Goal: Task Accomplishment & Management: Use online tool/utility

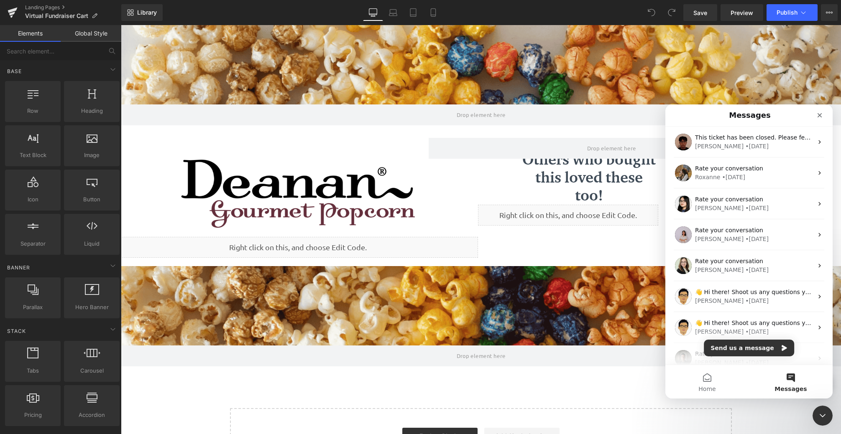
scroll to position [21, 0]
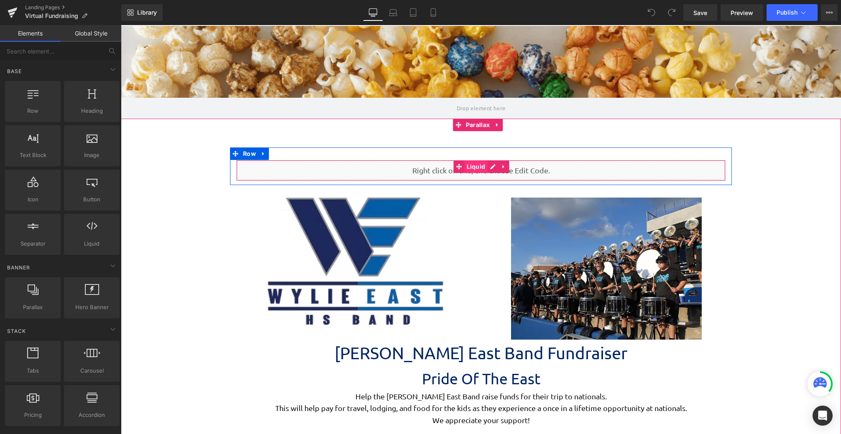
scroll to position [2107, 714]
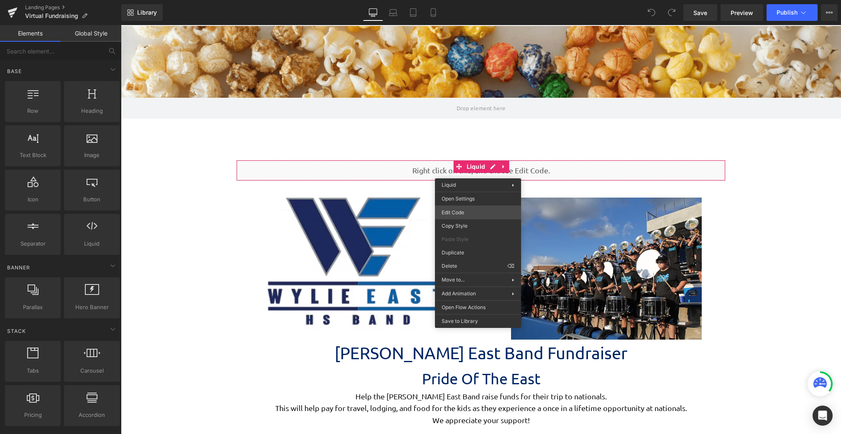
click at [479, 0] on div "You are previewing how the will restyle your page. You can not edit Elements in…" at bounding box center [420, 0] width 841 height 0
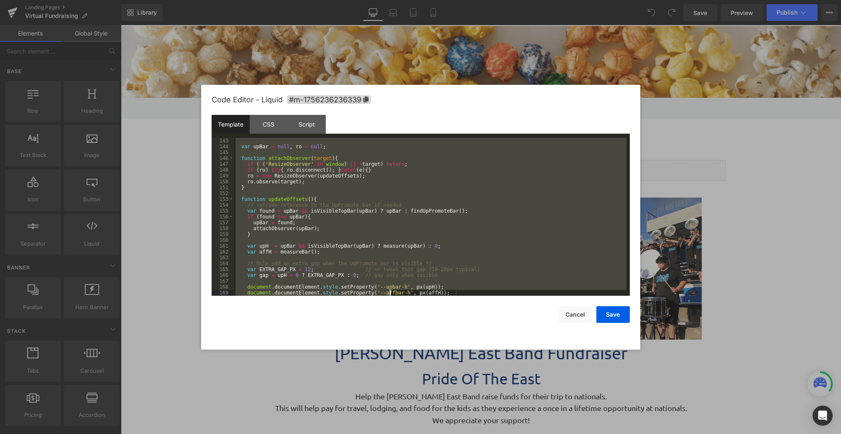
scroll to position [1235, 0]
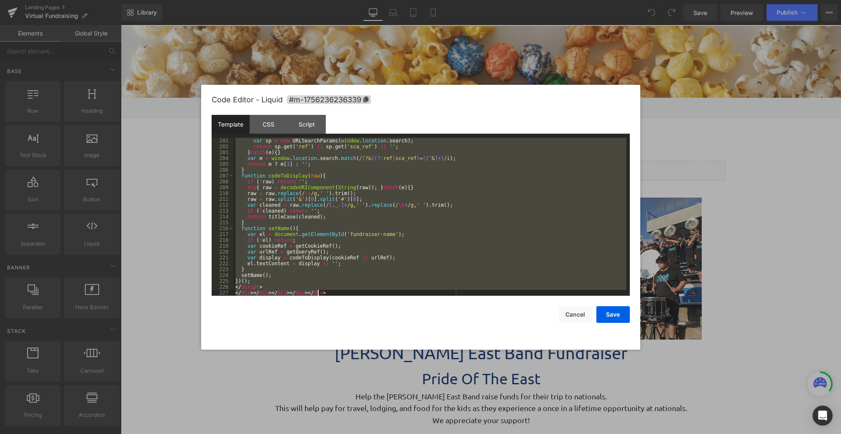
drag, startPoint x: 236, startPoint y: 140, endPoint x: 359, endPoint y: 357, distance: 249.0
click at [388, 434] on html "You are previewing how the will restyle your page. You can not edit Elements in…" at bounding box center [420, 217] width 841 height 434
click at [323, 291] on div "var sp = new URLSearchParams ( window . location . search ) ; return sp . get (…" at bounding box center [430, 217] width 392 height 158
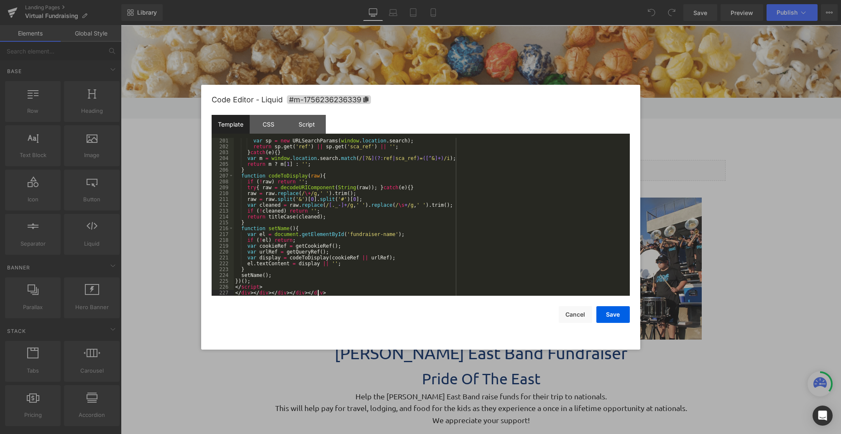
click at [323, 291] on div "var sp = new URLSearchParams ( window . location . search ) ; return sp . get (…" at bounding box center [430, 223] width 392 height 170
click at [323, 294] on div "var sp = new URLSearchParams ( window . location . search ) ; return sp . get (…" at bounding box center [430, 223] width 392 height 170
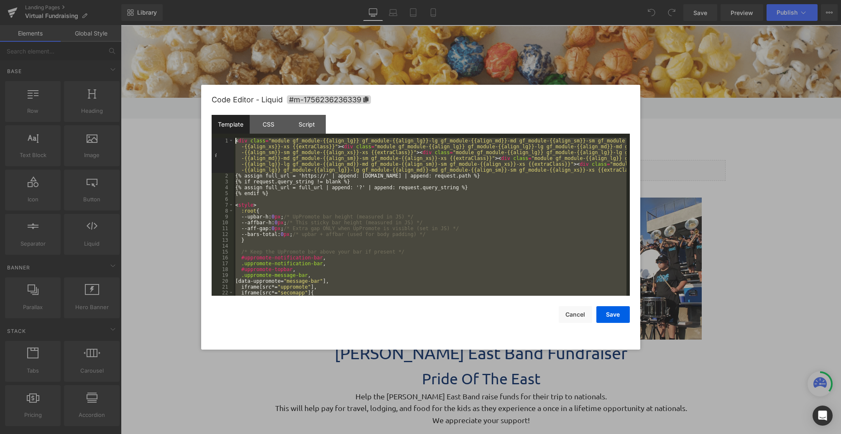
scroll to position [0, 0]
drag, startPoint x: 333, startPoint y: 294, endPoint x: 182, endPoint y: 38, distance: 297.6
click at [182, 38] on body "You are previewing how the will restyle your page. You can not edit Elements in…" at bounding box center [420, 217] width 841 height 434
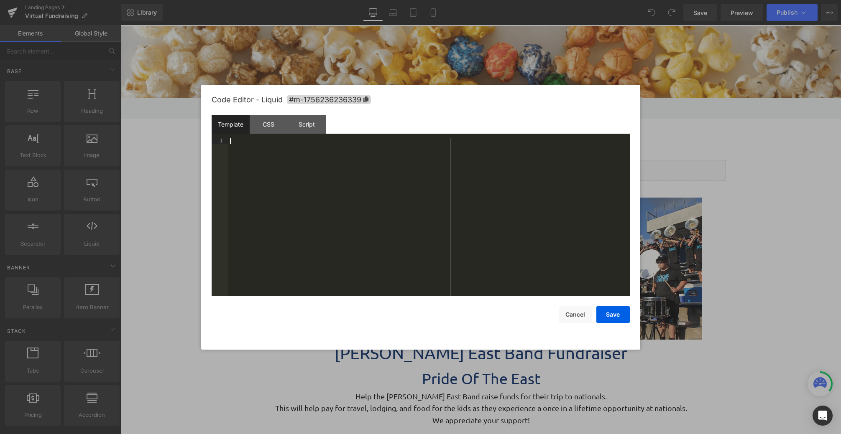
scroll to position [474, 0]
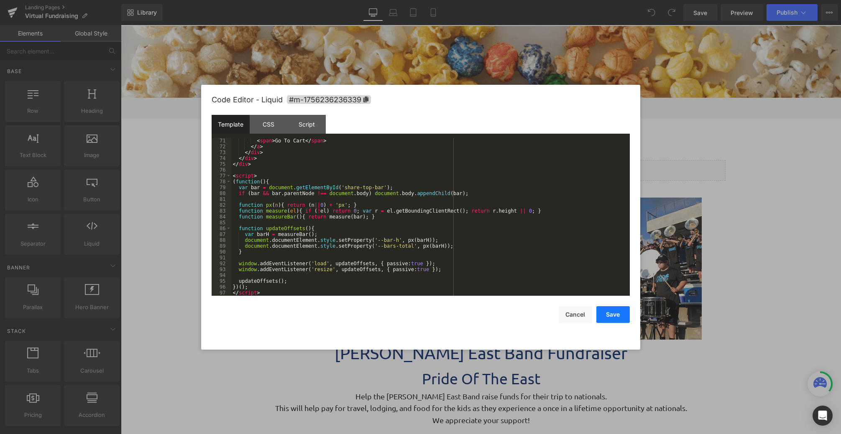
click at [611, 313] on button "Save" at bounding box center [612, 314] width 33 height 17
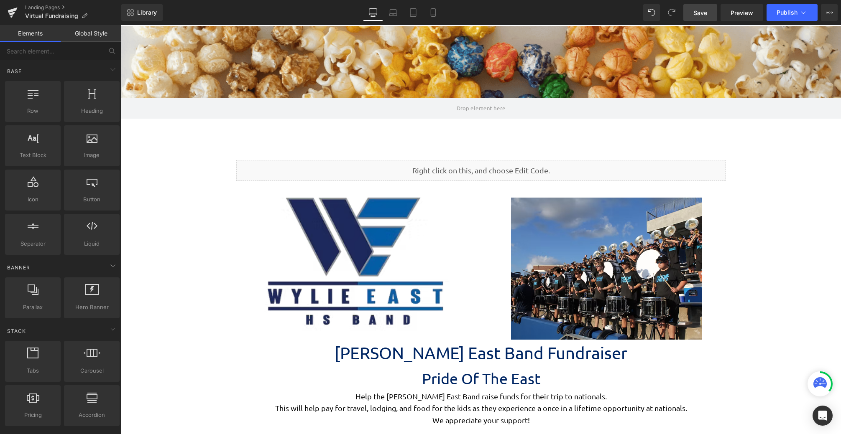
click at [697, 9] on span "Save" at bounding box center [700, 12] width 14 height 9
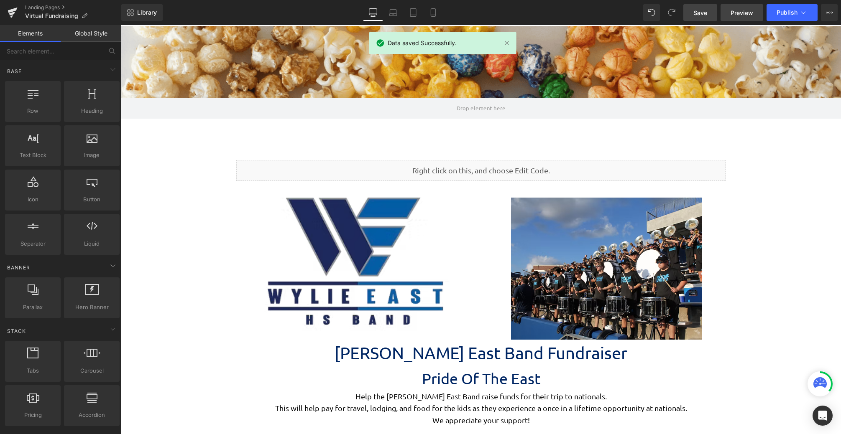
click at [746, 9] on span "Preview" at bounding box center [741, 12] width 23 height 9
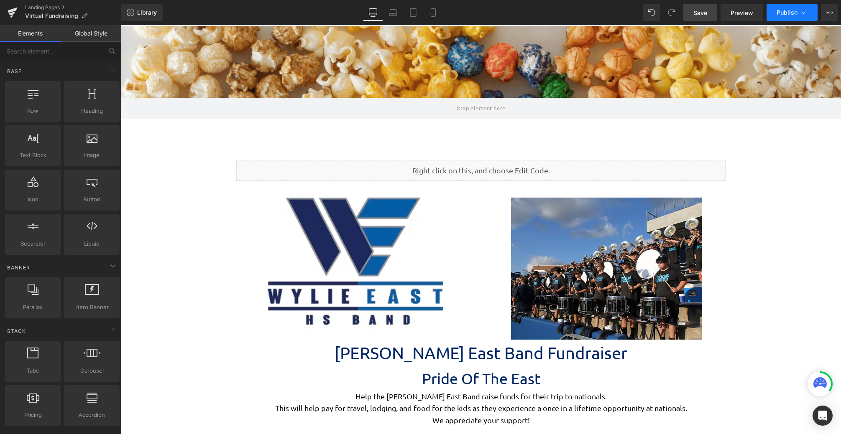
click at [775, 15] on button "Publish" at bounding box center [791, 12] width 51 height 17
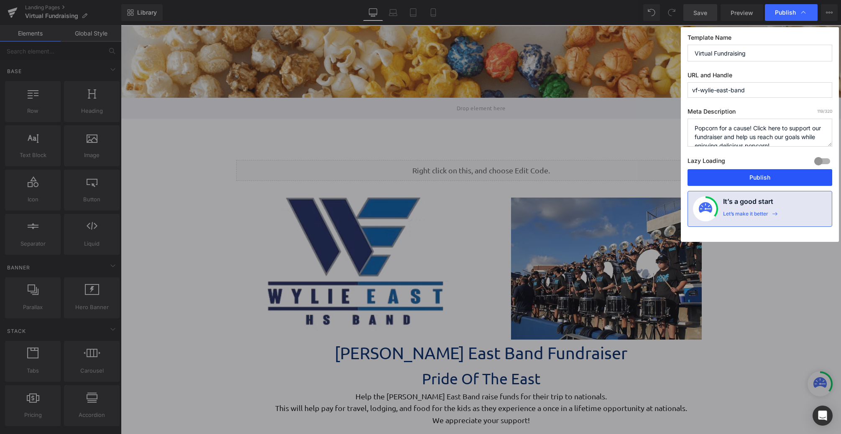
click at [748, 182] on button "Publish" at bounding box center [759, 177] width 145 height 17
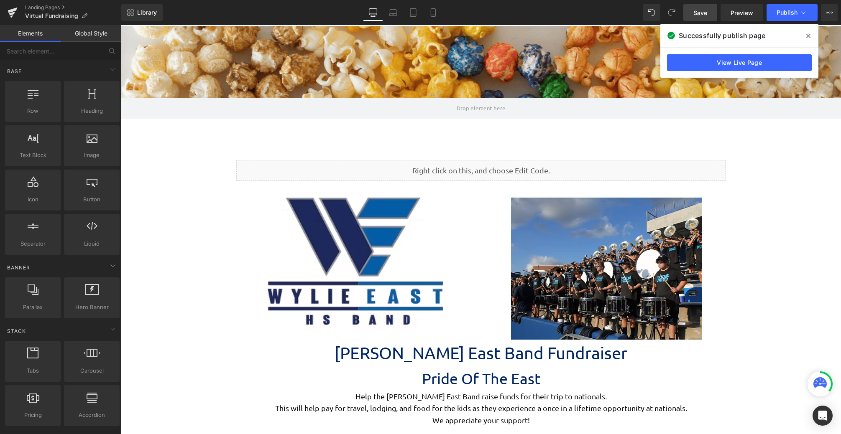
click at [745, 77] on div "View Live Page" at bounding box center [739, 63] width 158 height 30
click at [746, 71] on link "View Live Page" at bounding box center [739, 62] width 145 height 17
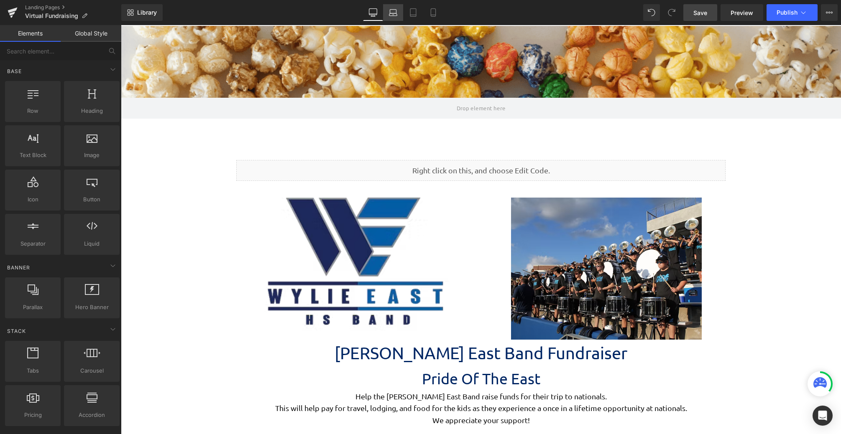
click at [399, 10] on link "Laptop" at bounding box center [393, 12] width 20 height 17
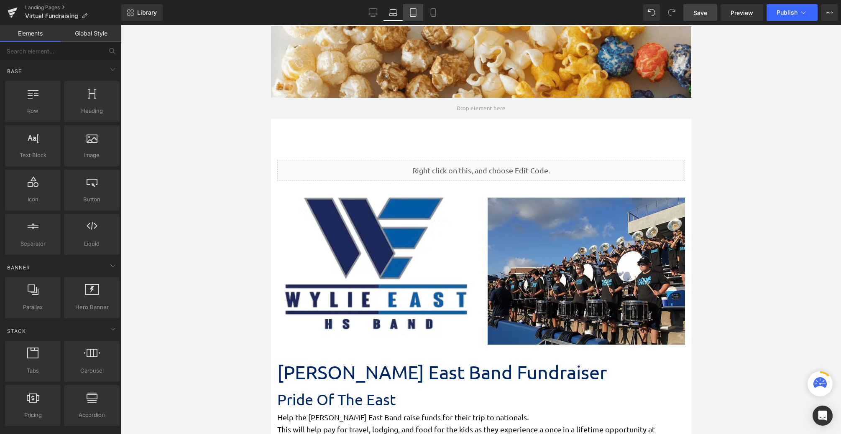
scroll to position [3170, 414]
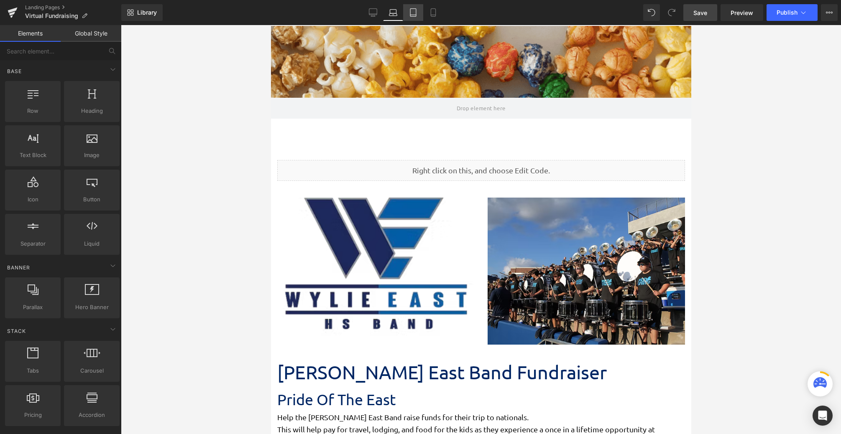
click at [412, 10] on icon at bounding box center [413, 12] width 8 height 8
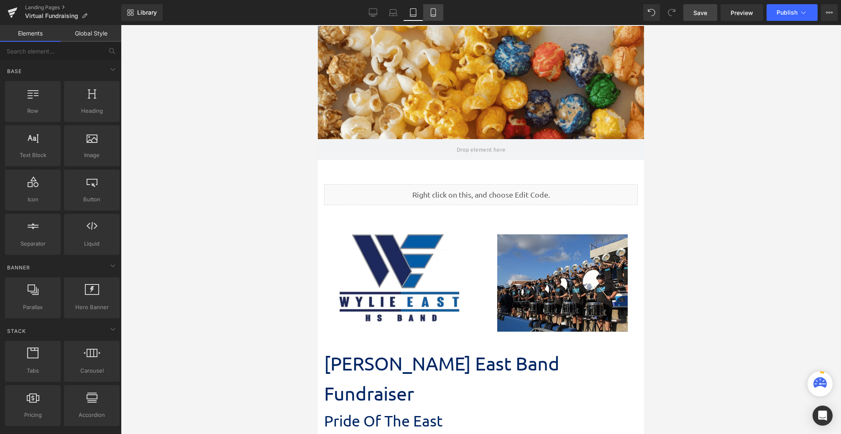
scroll to position [3461, 320]
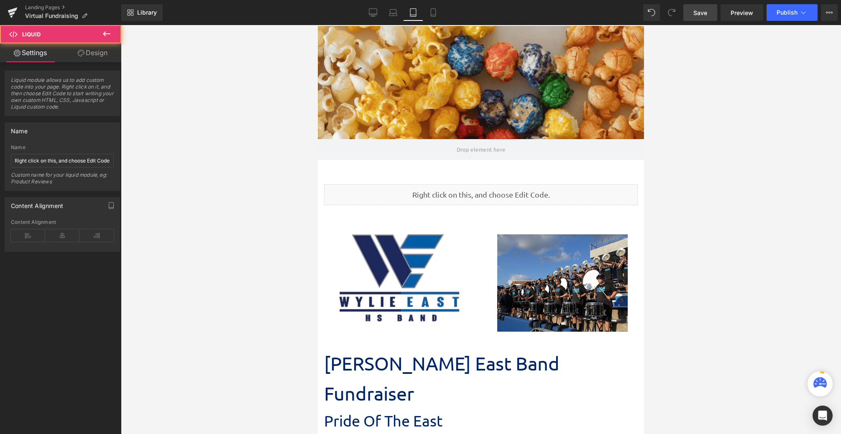
click at [503, 192] on div "Liquid" at bounding box center [480, 194] width 313 height 21
click at [103, 53] on link "Design" at bounding box center [92, 52] width 61 height 19
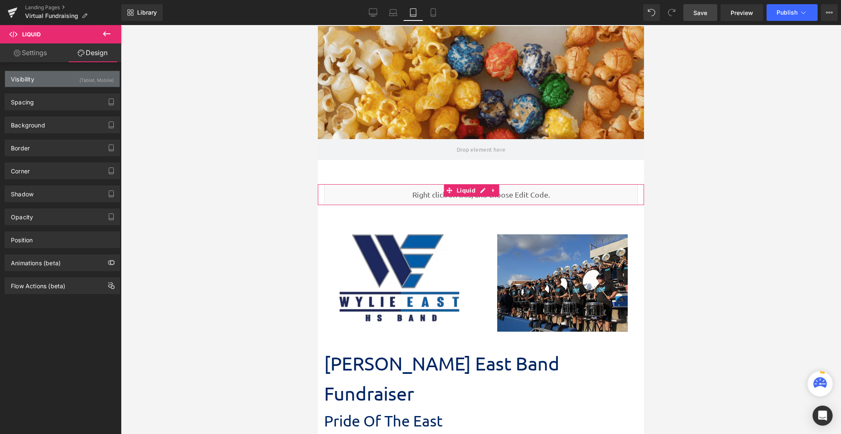
click at [87, 82] on div "(Tablet, Mobile)" at bounding box center [96, 78] width 34 height 14
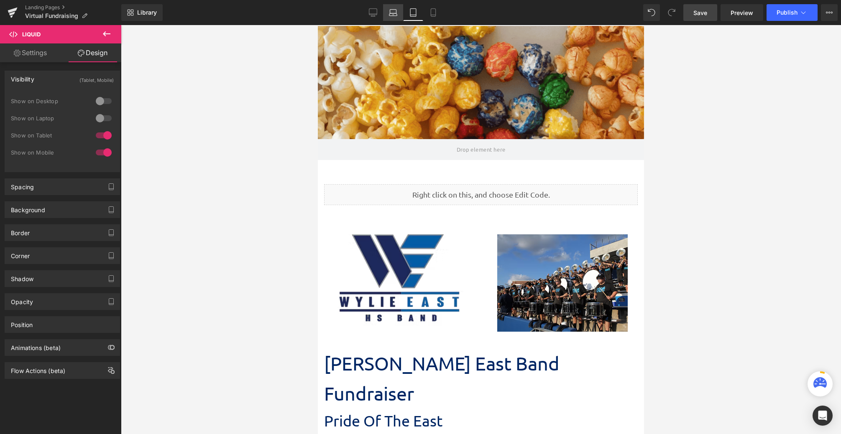
click at [393, 19] on link "Laptop" at bounding box center [393, 12] width 20 height 17
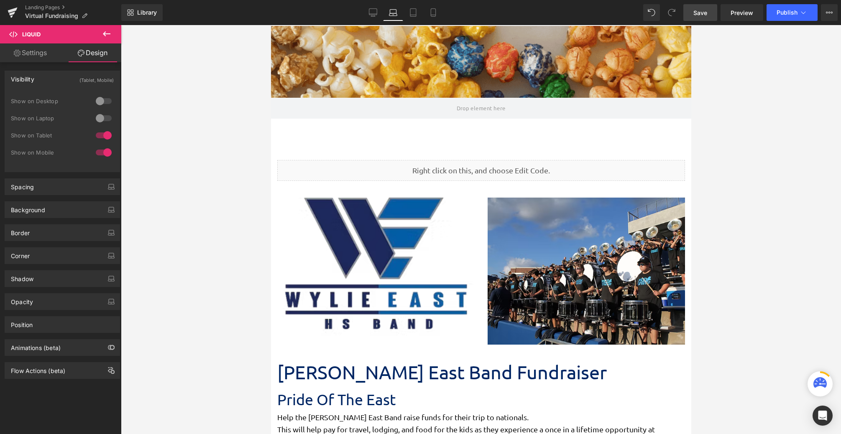
scroll to position [3299, 414]
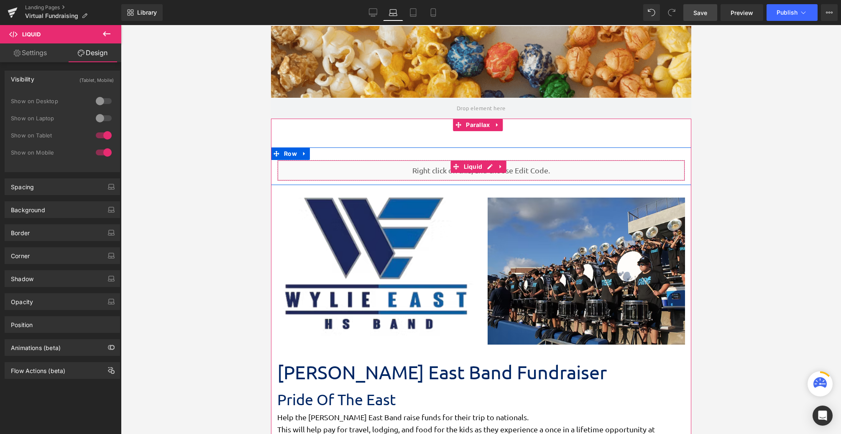
click at [482, 178] on div "Liquid" at bounding box center [481, 170] width 408 height 21
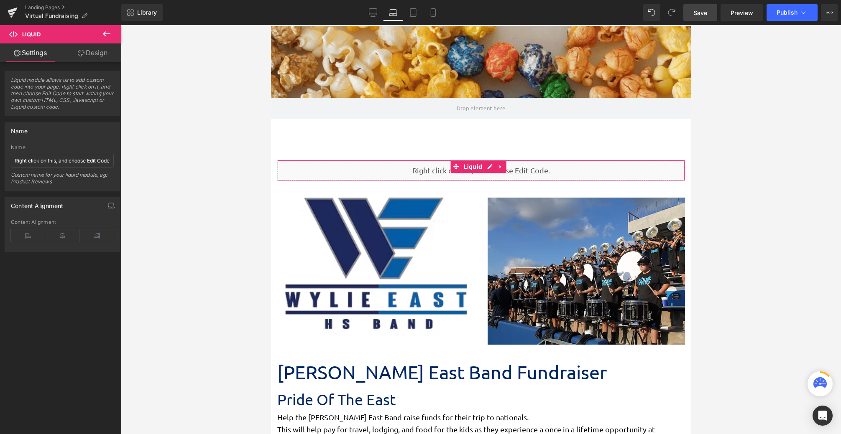
click at [99, 58] on link "Design" at bounding box center [92, 52] width 61 height 19
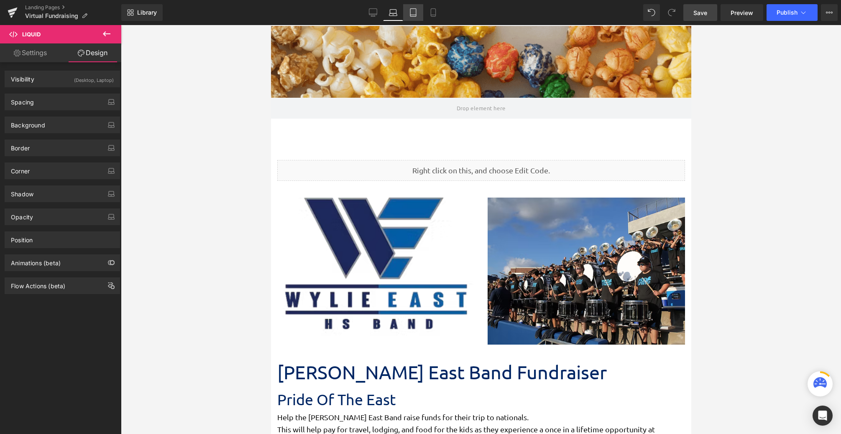
click at [404, 11] on link "Tablet" at bounding box center [413, 12] width 20 height 17
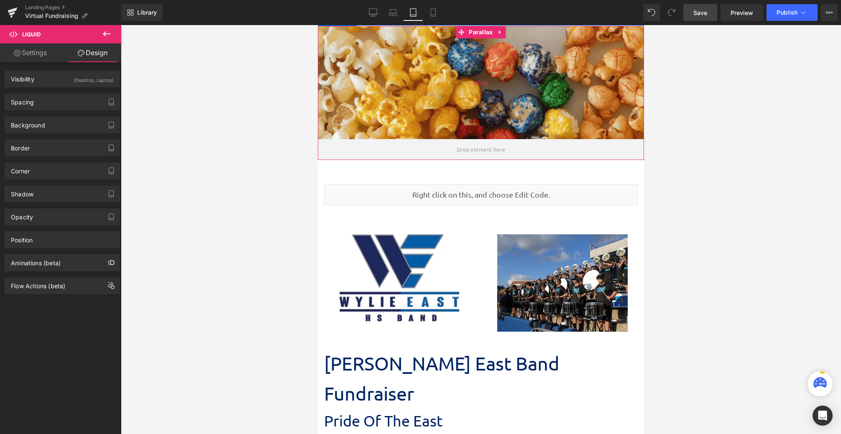
scroll to position [3228, 320]
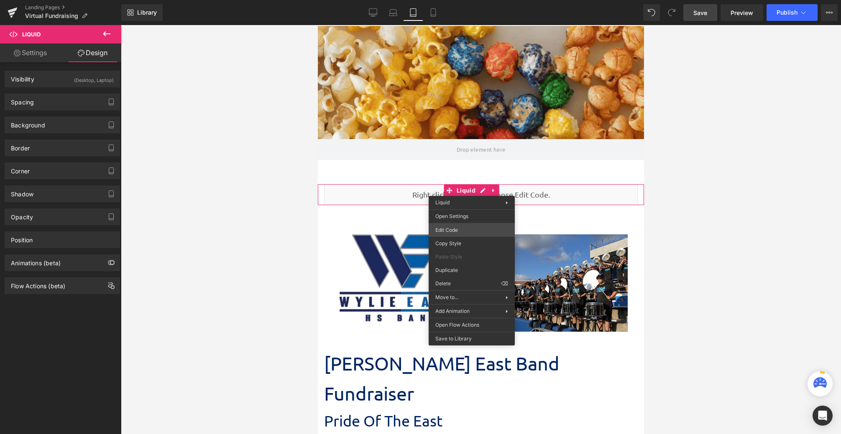
click at [468, 0] on div "You are previewing how the will restyle your page. You can not edit Elements in…" at bounding box center [420, 0] width 841 height 0
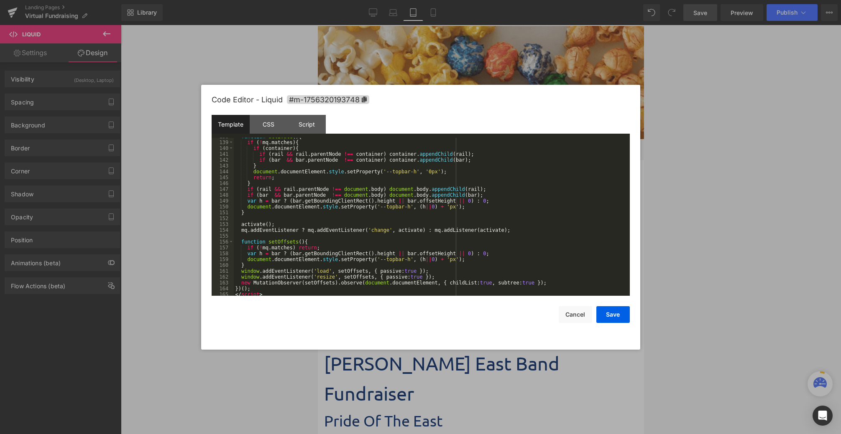
scroll to position [860, 0]
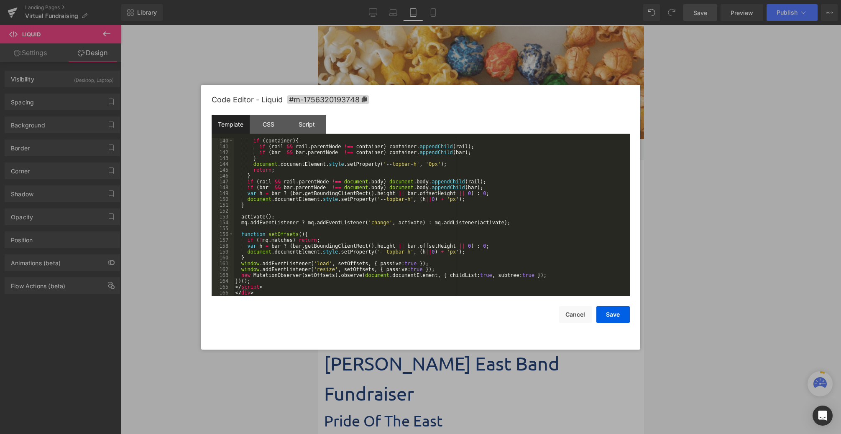
click at [704, 72] on div at bounding box center [420, 217] width 841 height 434
